Goal: Check status: Check status

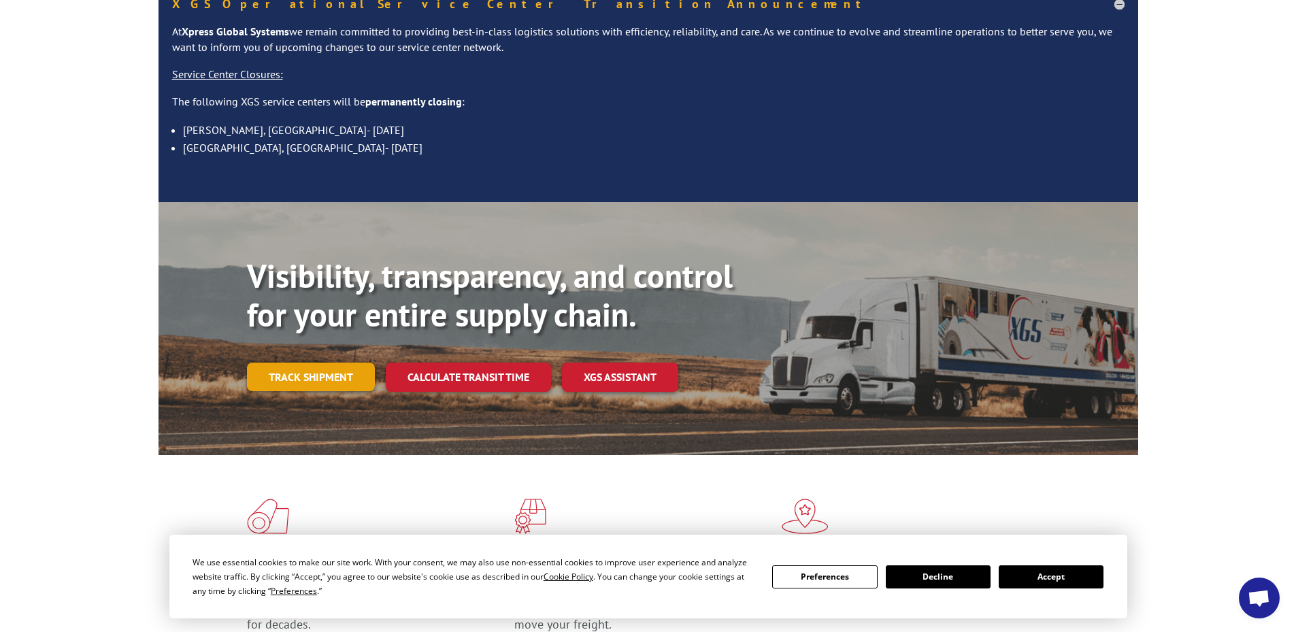
scroll to position [136, 0]
click at [324, 362] on link "Track shipment" at bounding box center [311, 376] width 128 height 29
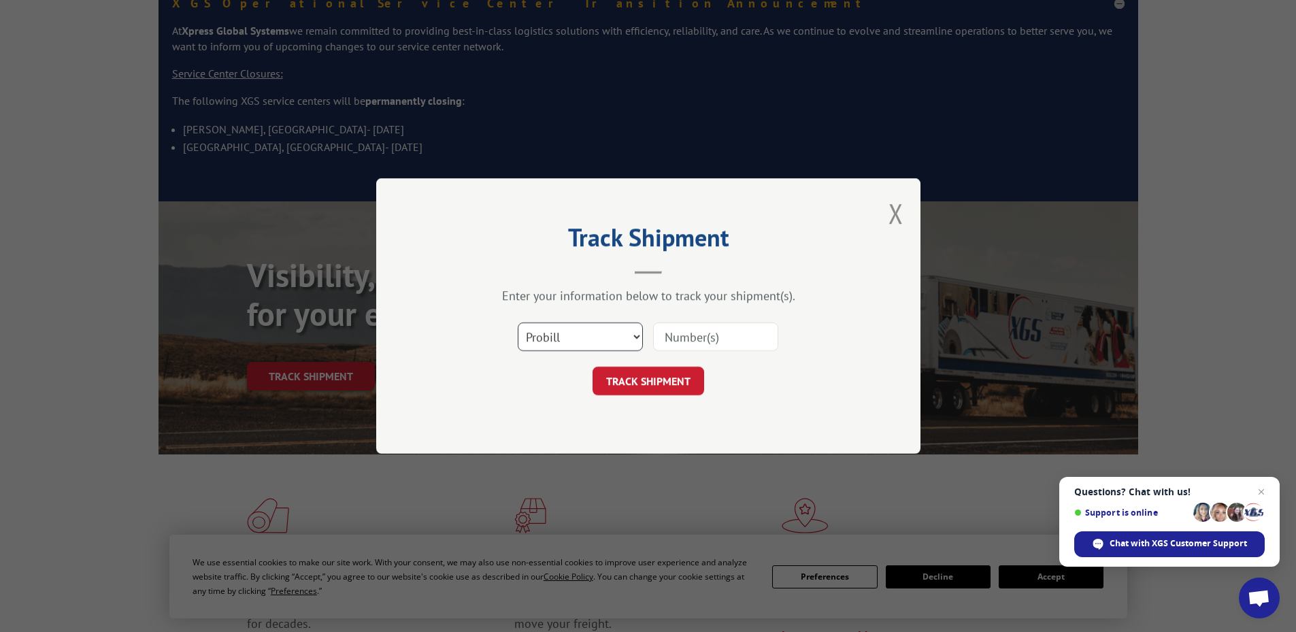
click at [581, 341] on select "Select category... Probill BOL PO" at bounding box center [580, 336] width 125 height 29
click at [620, 339] on select "Select category... Probill BOL PO" at bounding box center [580, 336] width 125 height 29
click at [627, 337] on select "Select category... Probill BOL PO" at bounding box center [580, 336] width 125 height 29
click at [669, 334] on input at bounding box center [715, 336] width 125 height 29
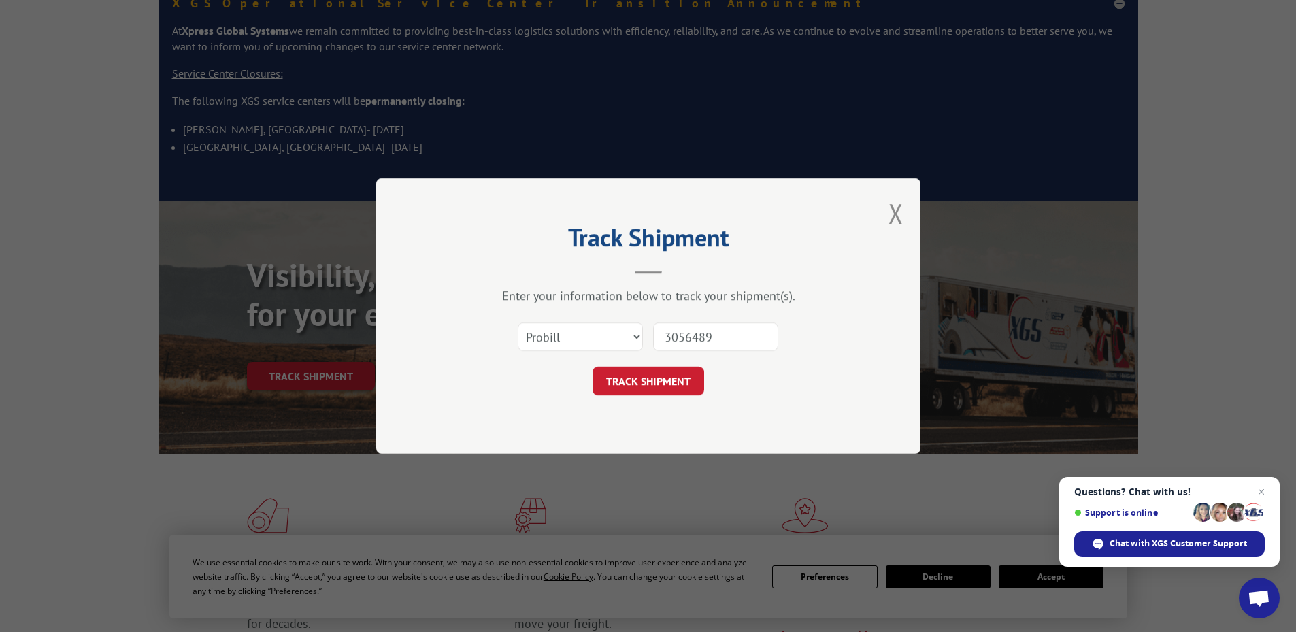
type input "30564894"
click button "TRACK SHIPMENT" at bounding box center [648, 381] width 112 height 29
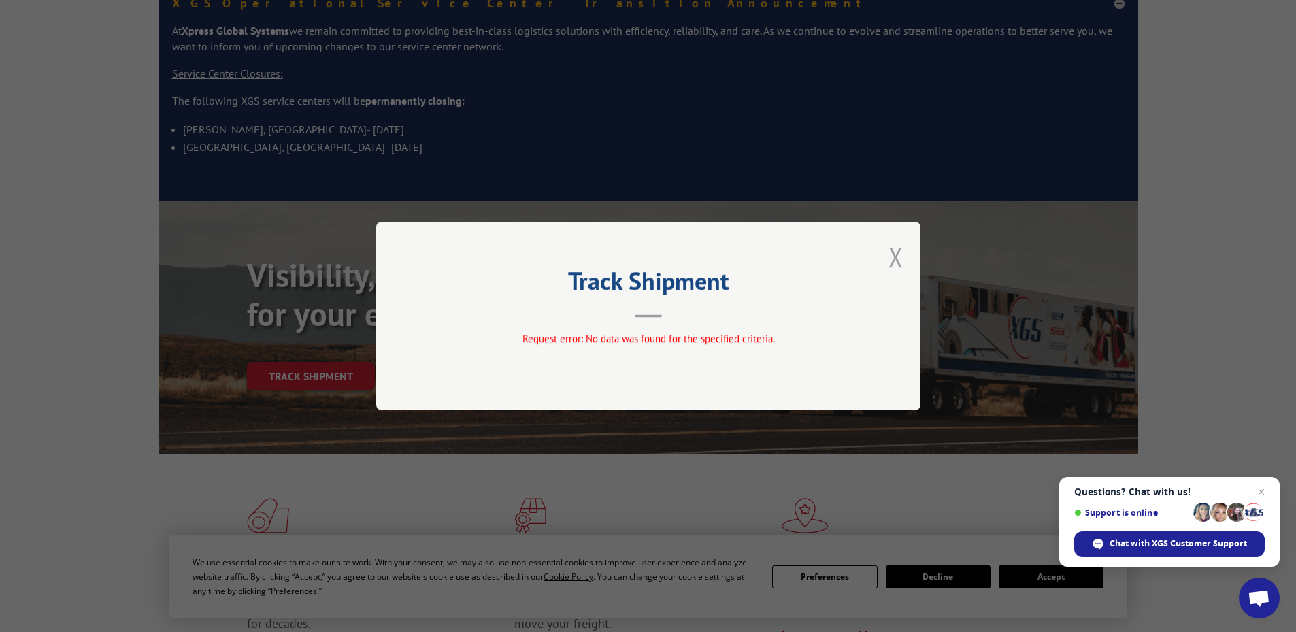
click at [893, 252] on button "Close modal" at bounding box center [895, 257] width 15 height 36
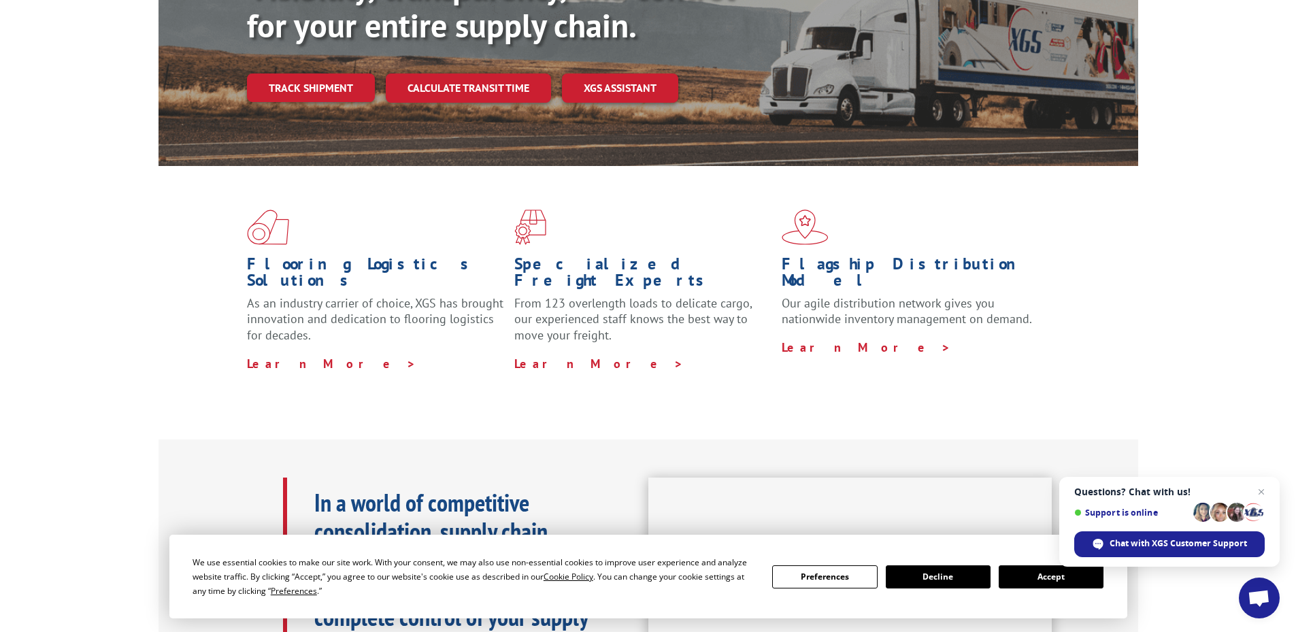
scroll to position [426, 0]
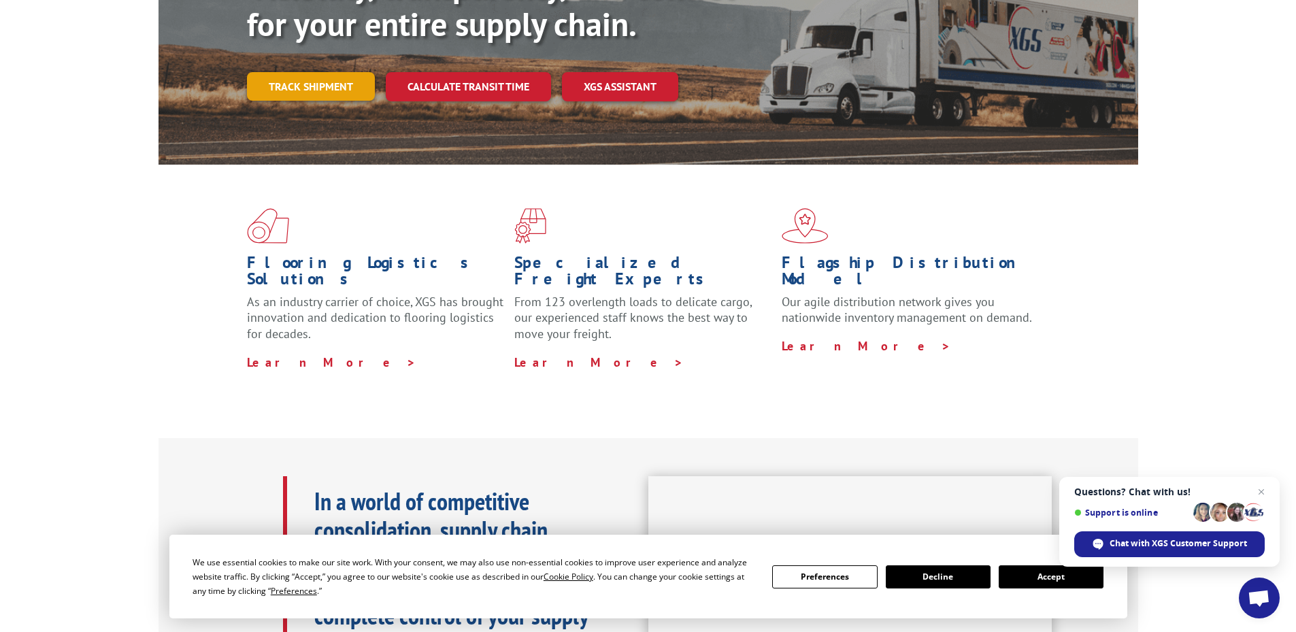
click at [327, 72] on link "Track shipment" at bounding box center [311, 86] width 128 height 29
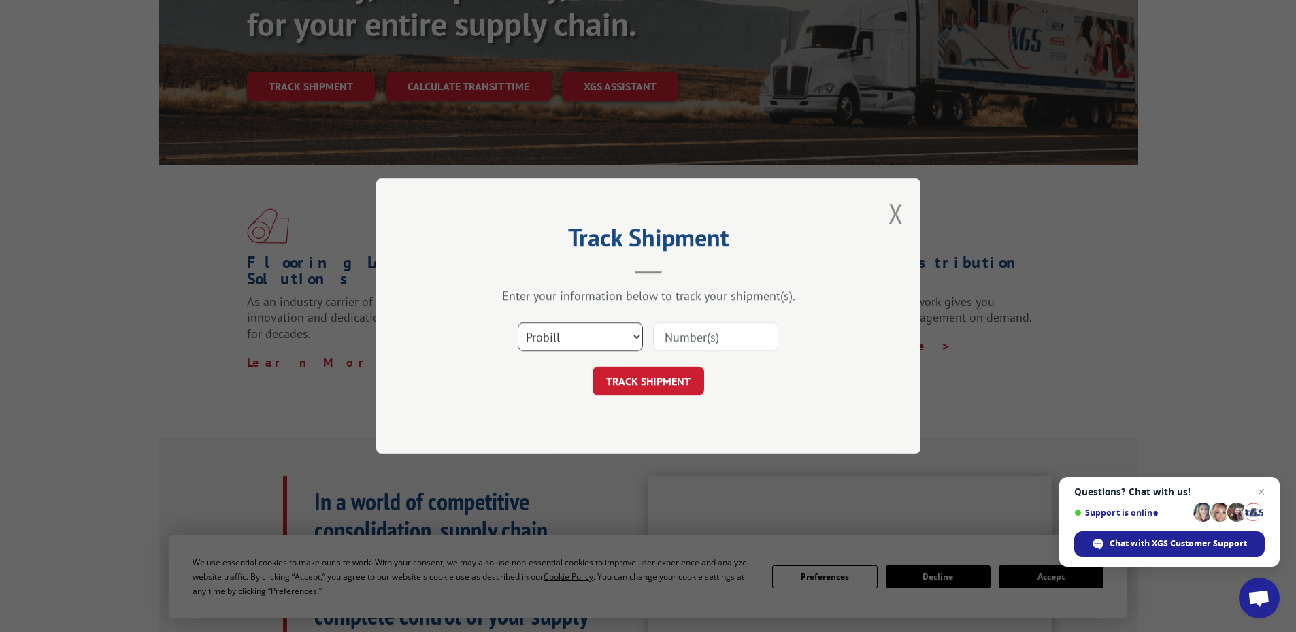
click at [604, 348] on select "Select category... Probill BOL PO" at bounding box center [580, 336] width 125 height 29
select select "bol"
click at [518, 322] on select "Select category... Probill BOL PO" at bounding box center [580, 336] width 125 height 29
click at [700, 332] on input at bounding box center [715, 336] width 125 height 29
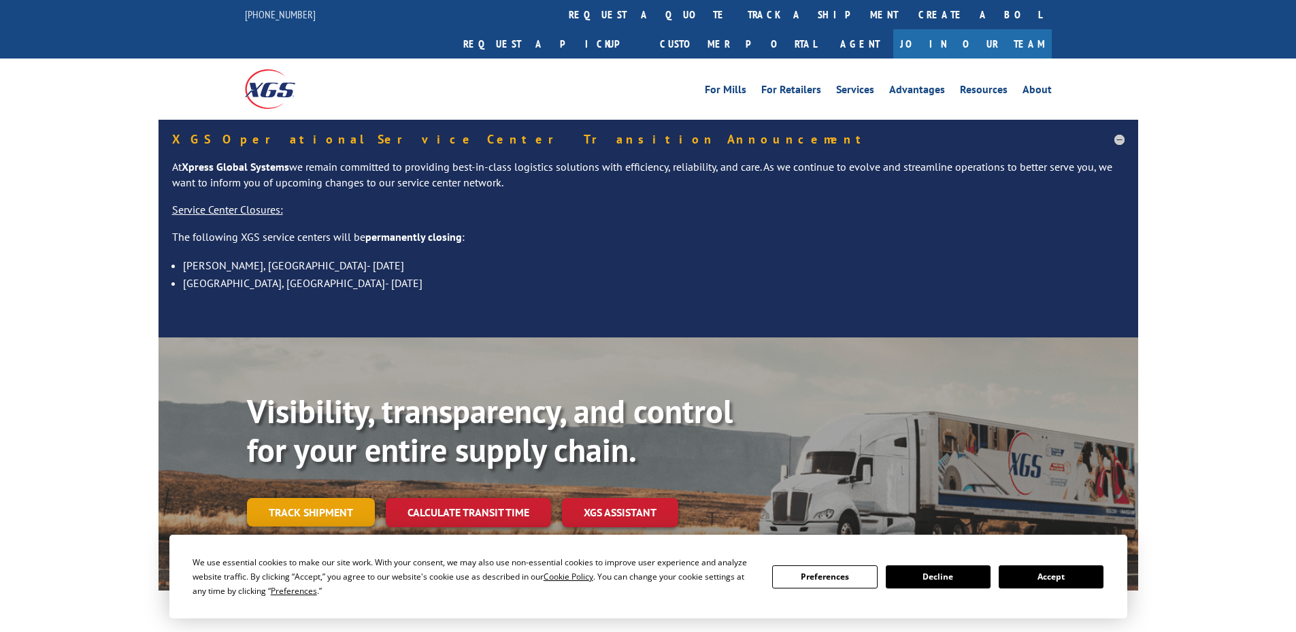
click at [303, 498] on link "Track shipment" at bounding box center [311, 512] width 128 height 29
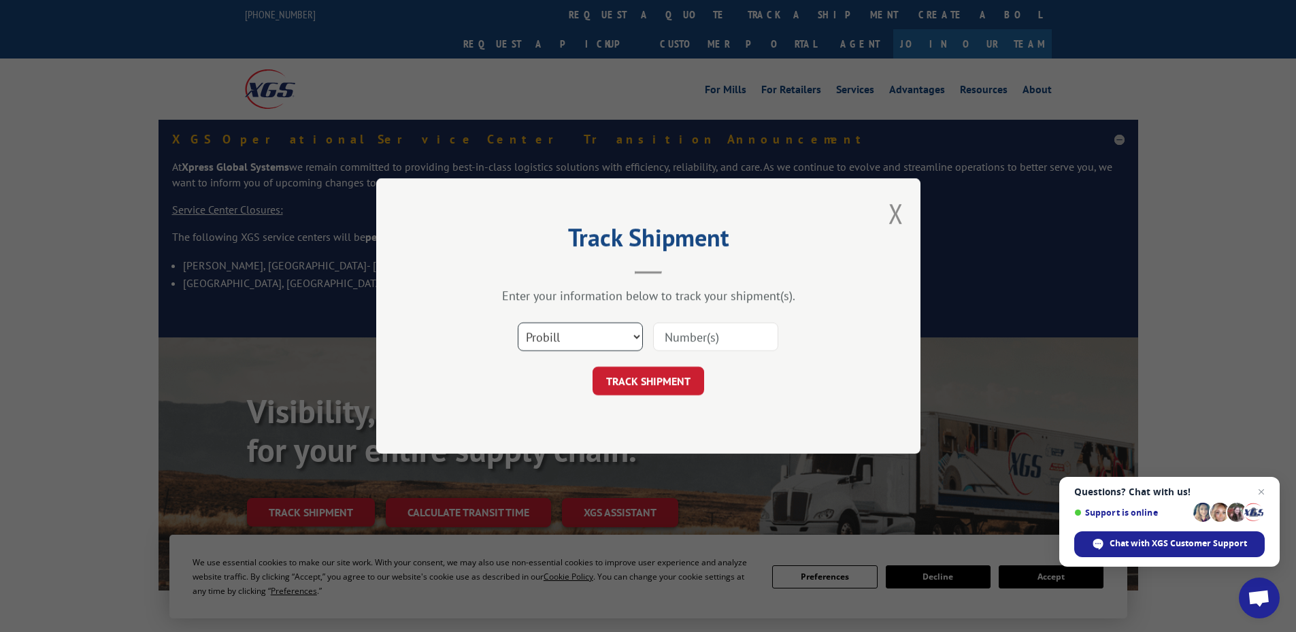
click at [568, 330] on select "Select category... Probill BOL PO" at bounding box center [580, 336] width 125 height 29
select select "po"
click at [518, 322] on select "Select category... Probill BOL PO" at bounding box center [580, 336] width 125 height 29
click at [707, 336] on input at bounding box center [715, 336] width 125 height 29
type input "30564894"
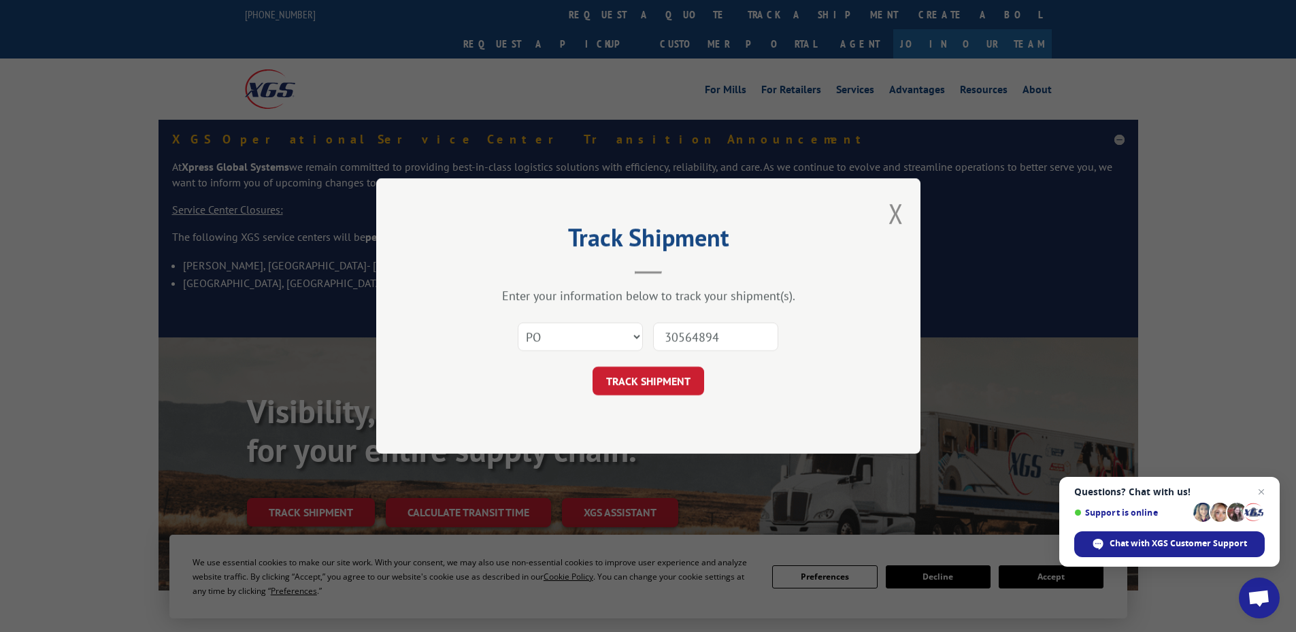
click button "TRACK SHIPMENT" at bounding box center [648, 381] width 112 height 29
